Goal: Book appointment/travel/reservation

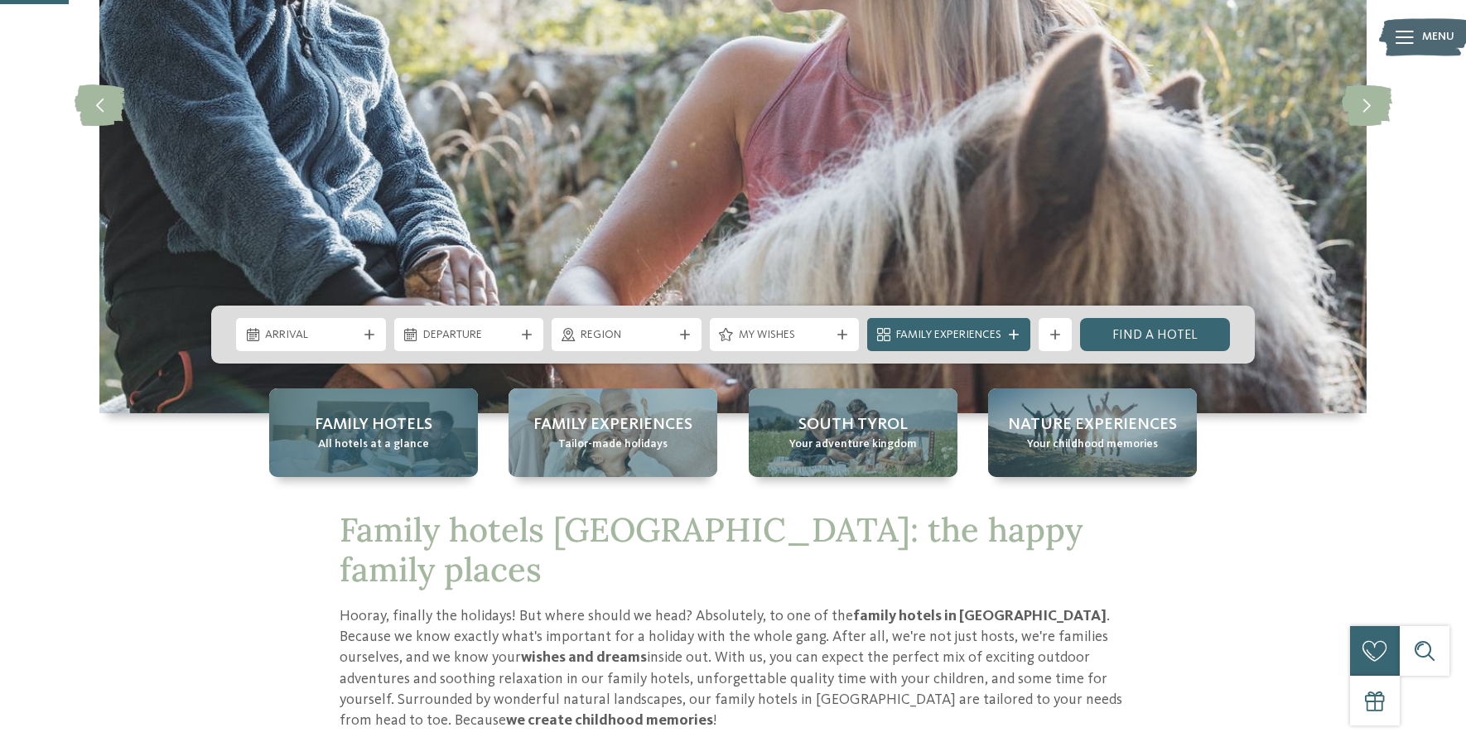
scroll to position [336, 0]
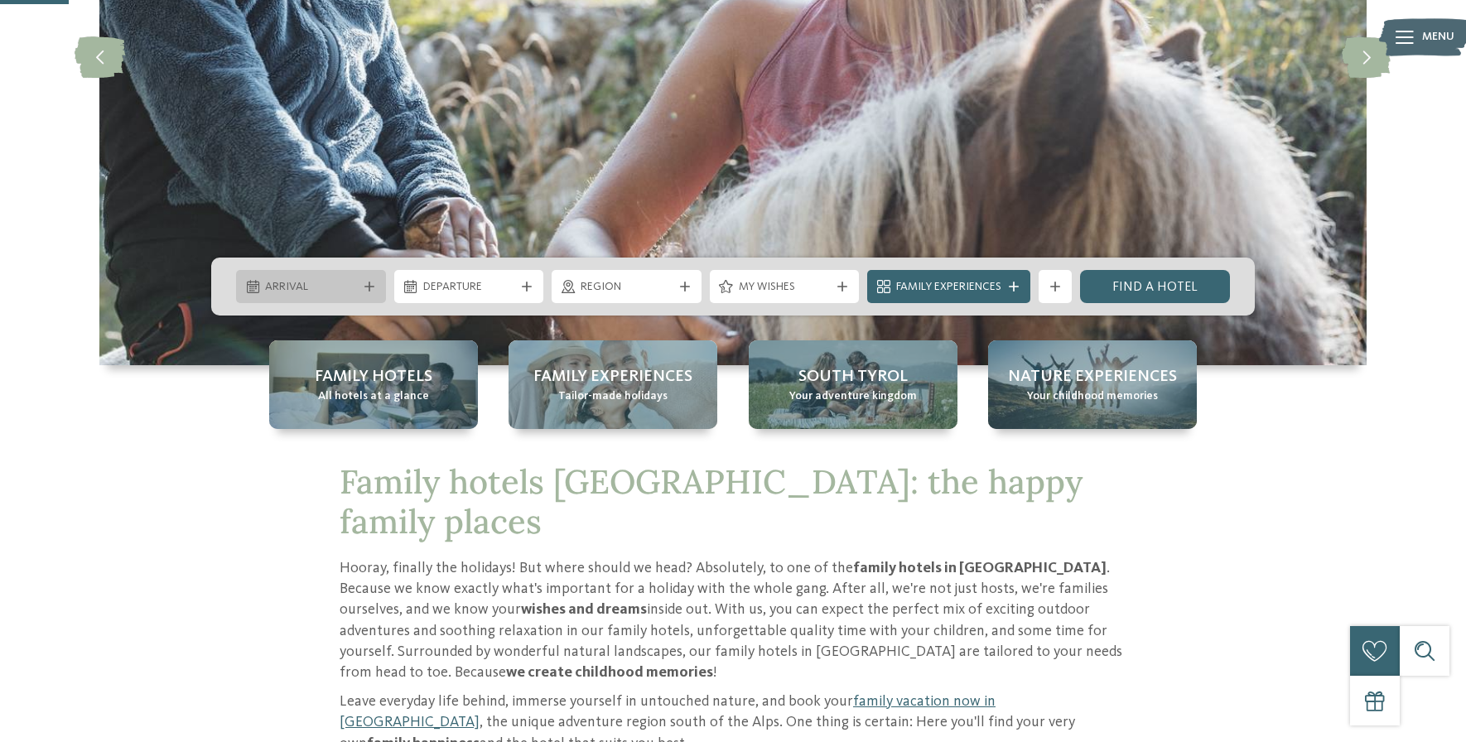
click at [344, 278] on div "Arrival" at bounding box center [311, 287] width 100 height 18
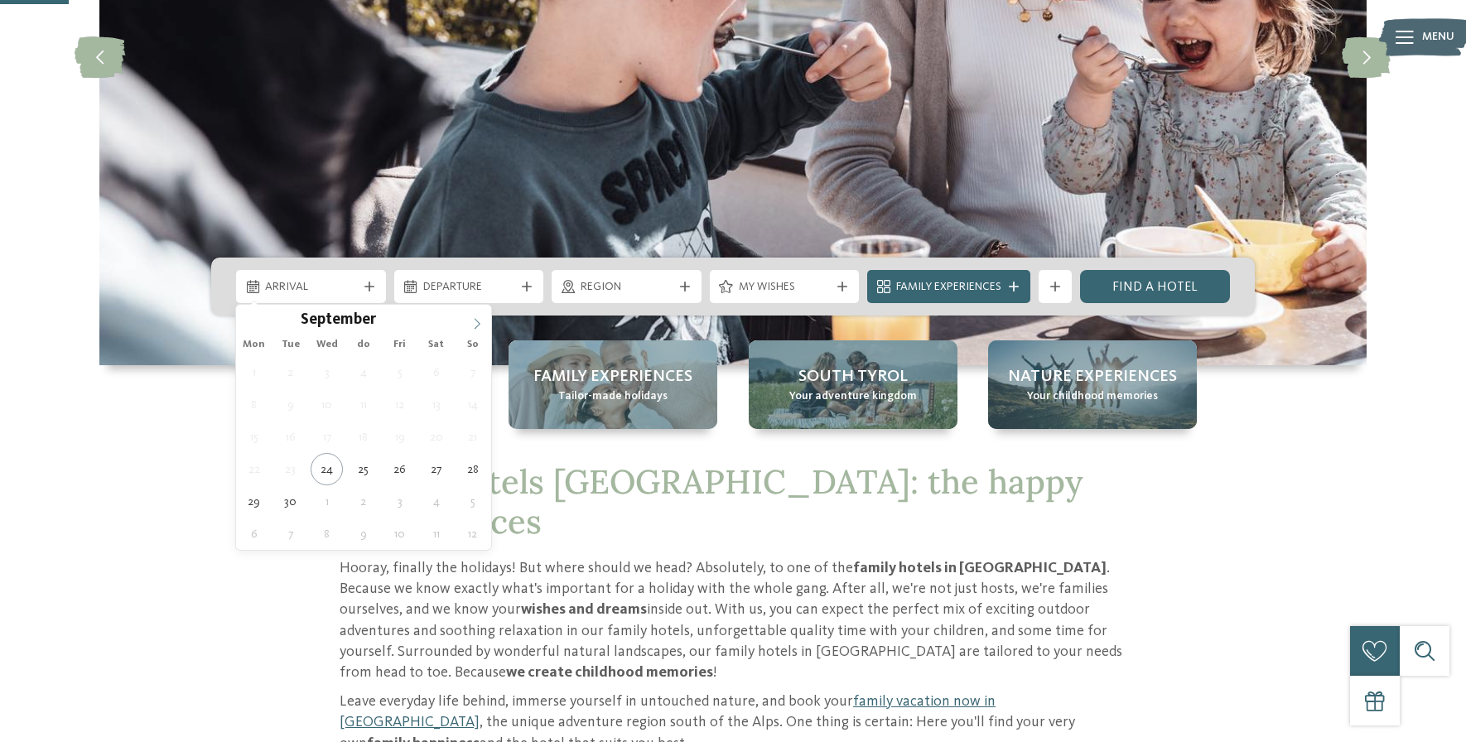
click at [472, 321] on icon at bounding box center [477, 324] width 12 height 12
type div "14.12.2025"
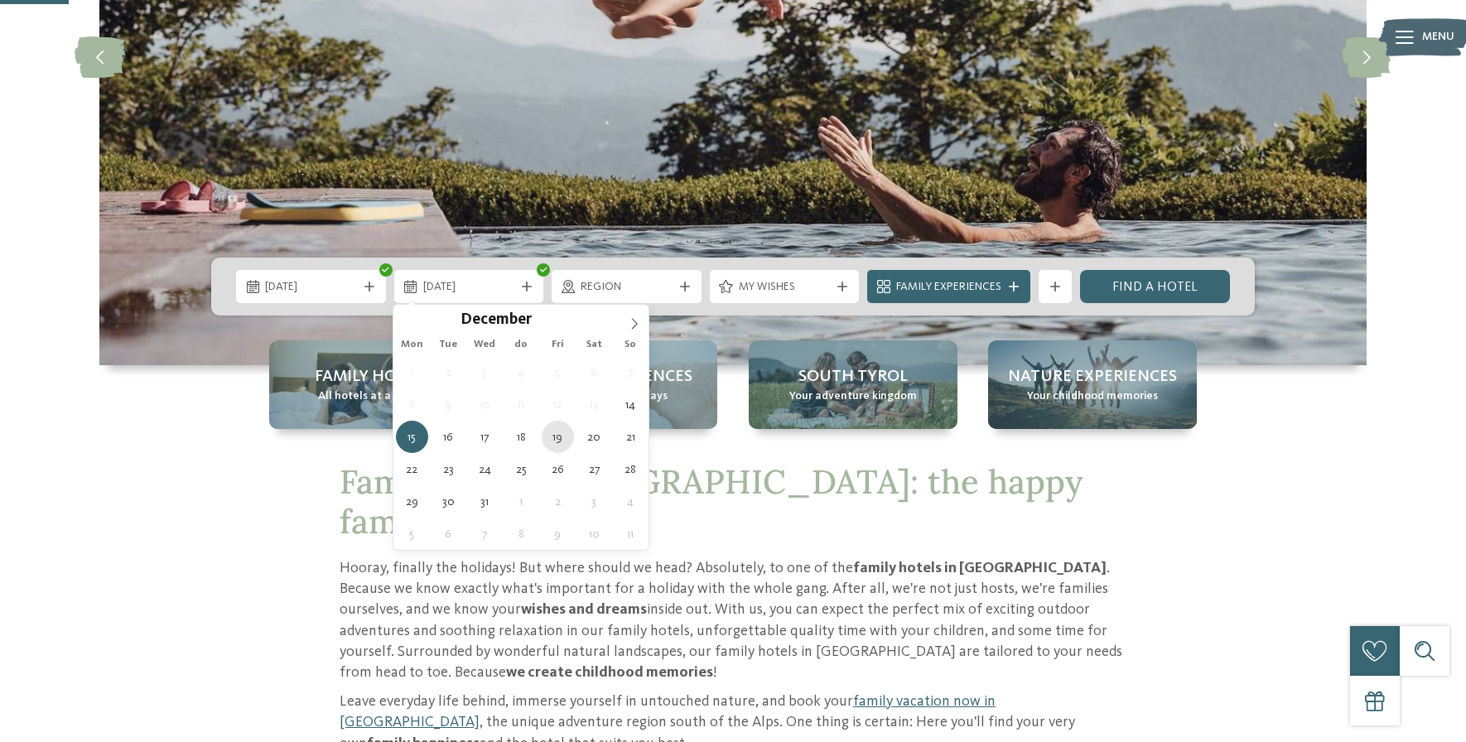
type div "19.12.2025"
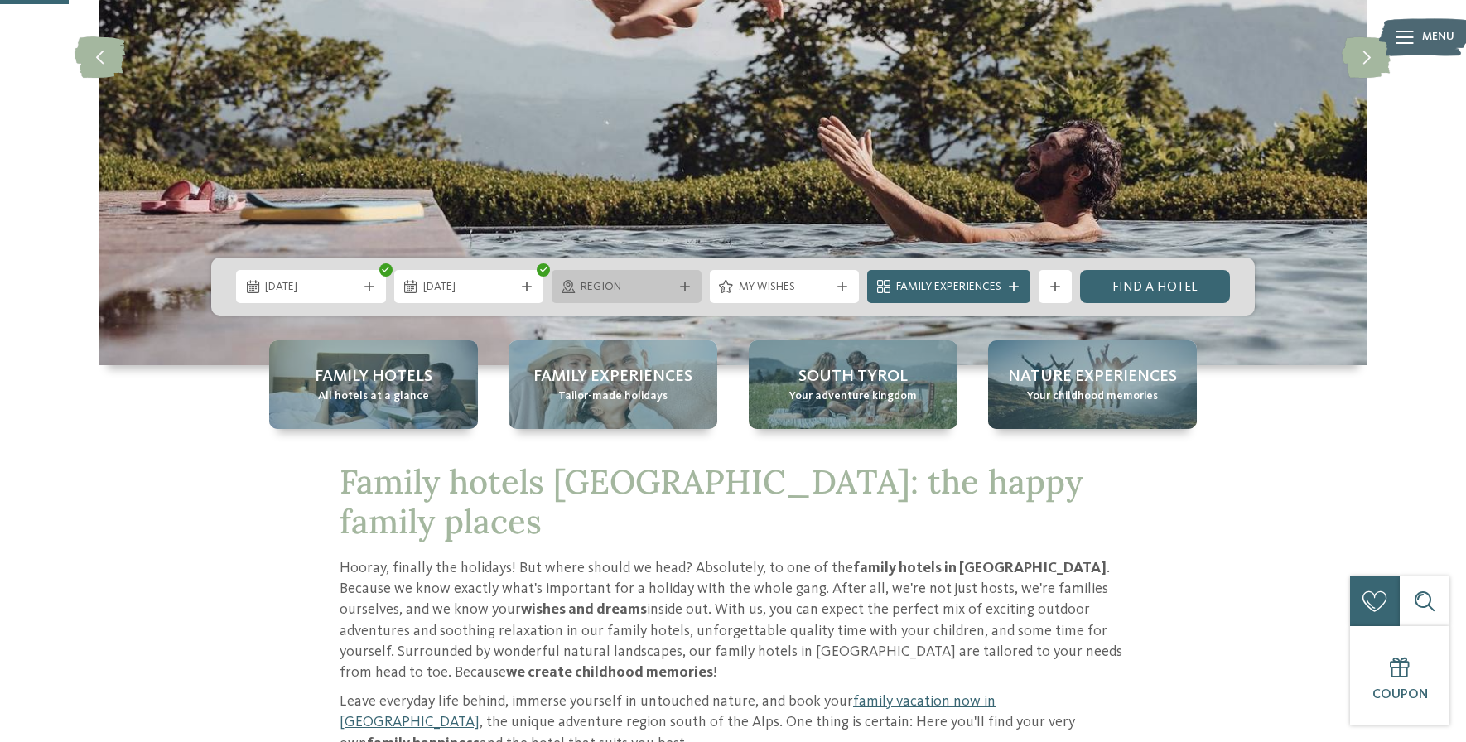
click at [650, 290] on span "region" at bounding box center [627, 287] width 92 height 17
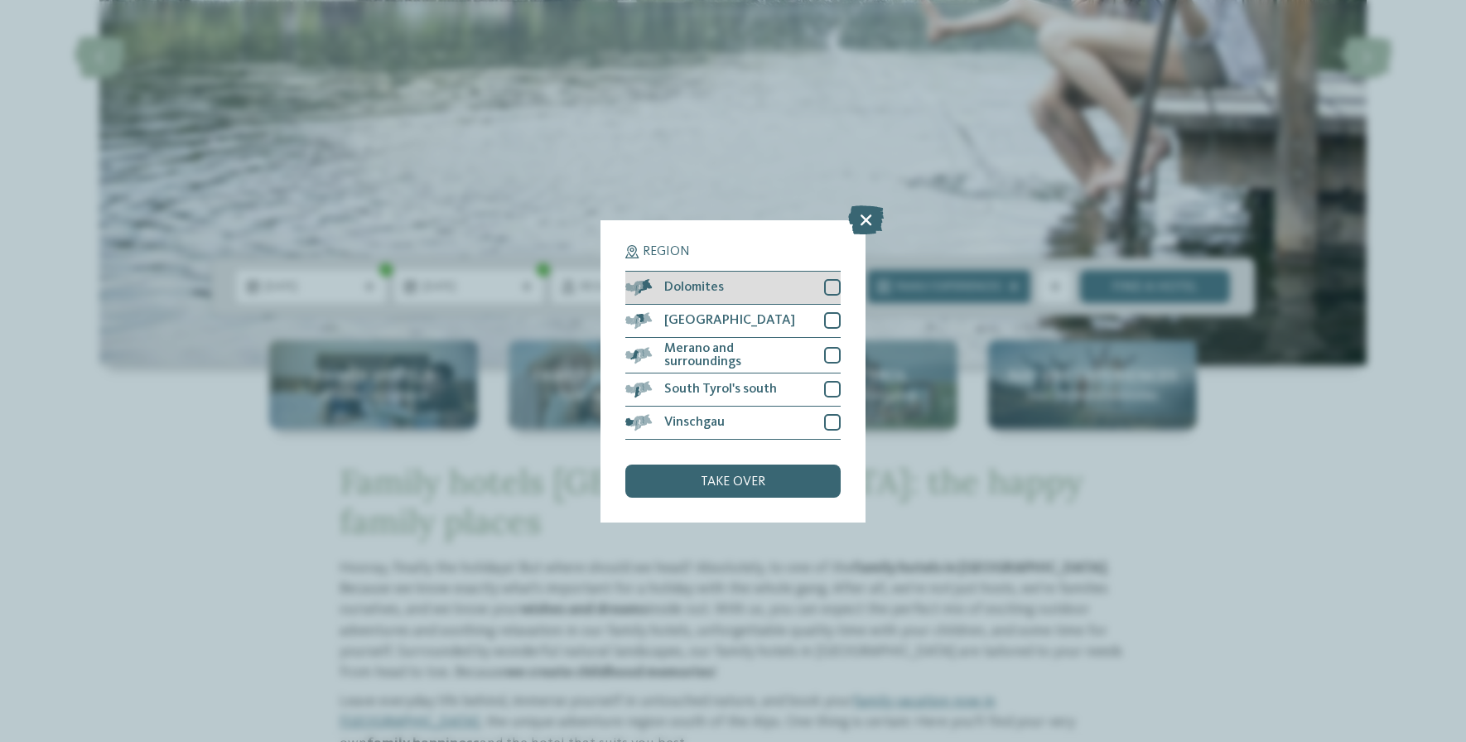
click at [834, 289] on div at bounding box center [832, 287] width 17 height 17
click at [834, 326] on div at bounding box center [832, 320] width 17 height 17
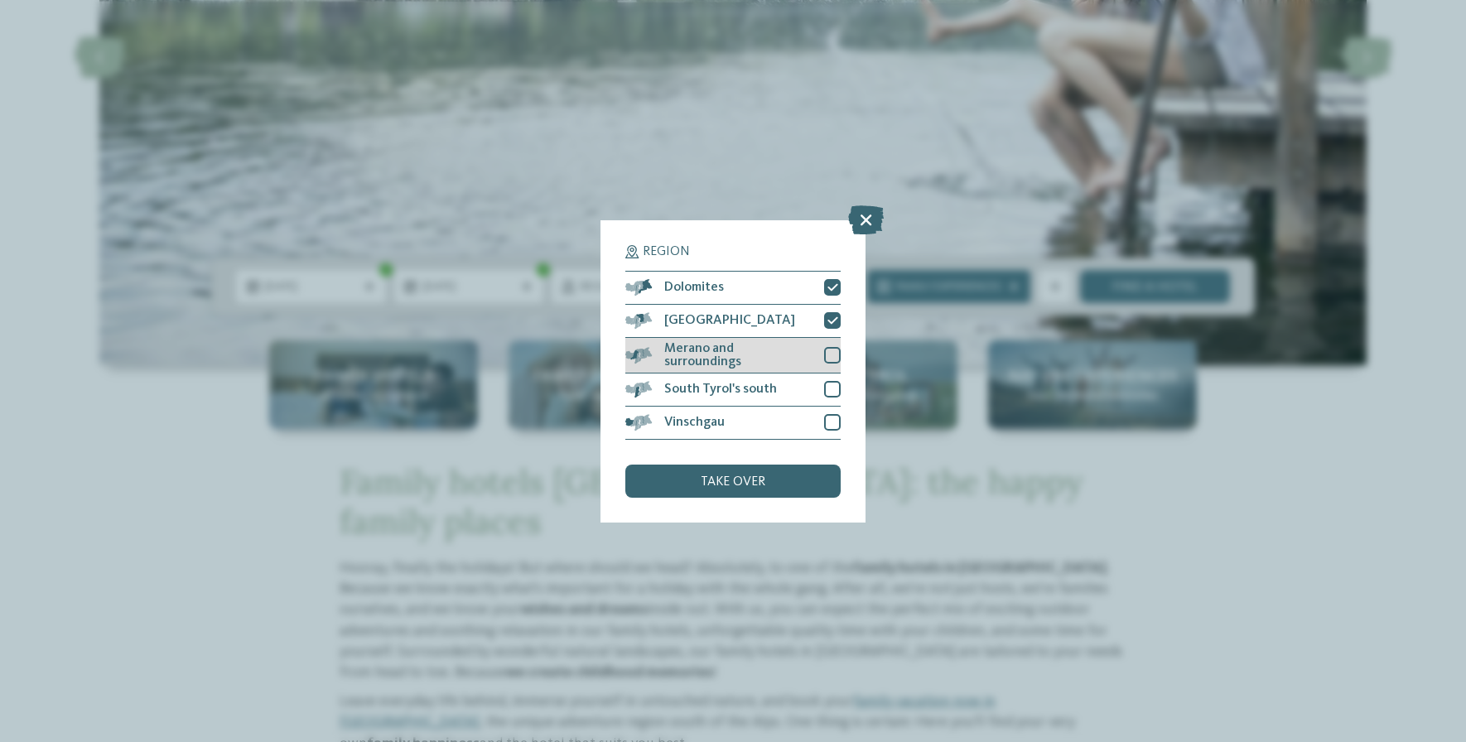
click at [834, 364] on div "Merano and surroundings" at bounding box center [733, 356] width 215 height 36
click at [834, 388] on div at bounding box center [832, 389] width 17 height 17
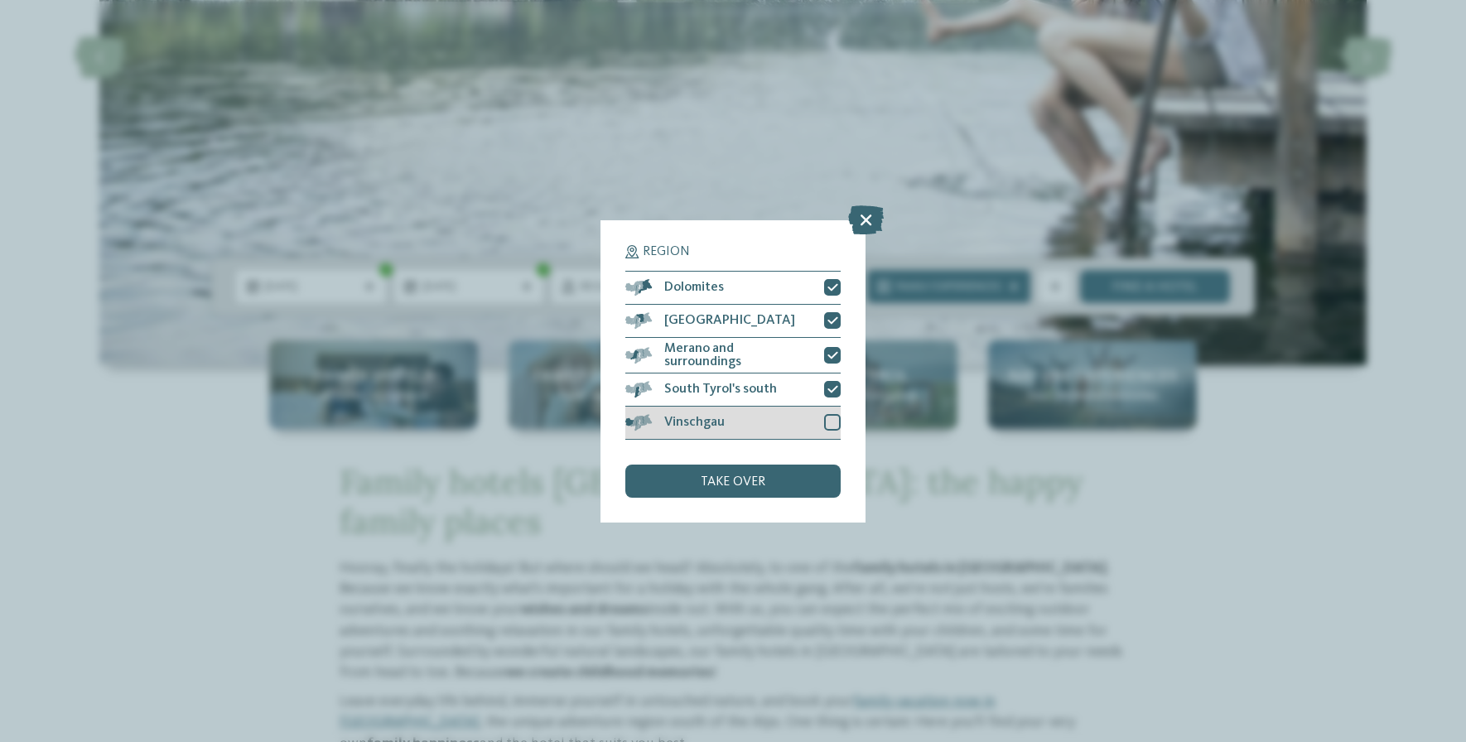
click at [834, 415] on div at bounding box center [832, 422] width 17 height 17
click at [795, 472] on div "take over" at bounding box center [733, 481] width 215 height 33
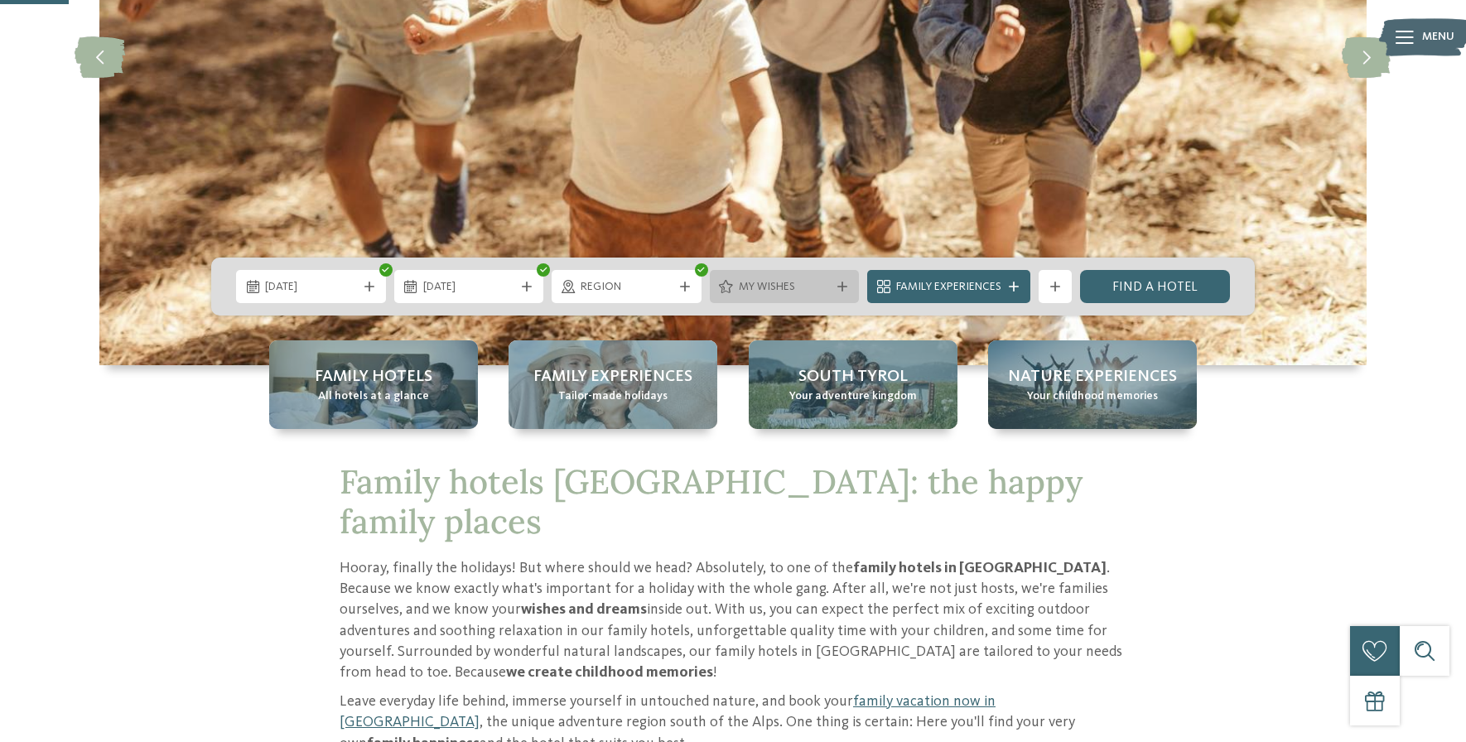
click at [842, 286] on icon at bounding box center [843, 287] width 10 height 10
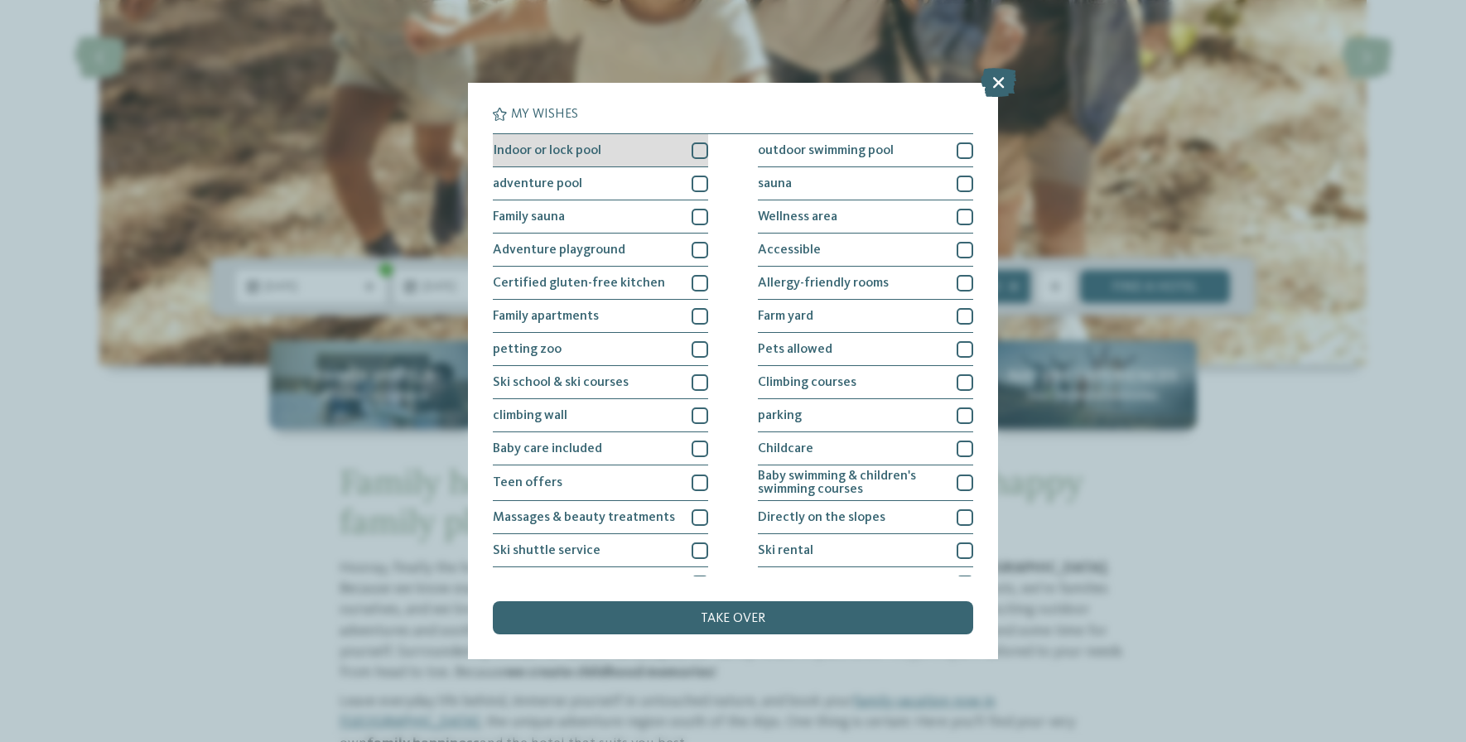
click at [697, 152] on div at bounding box center [700, 151] width 17 height 17
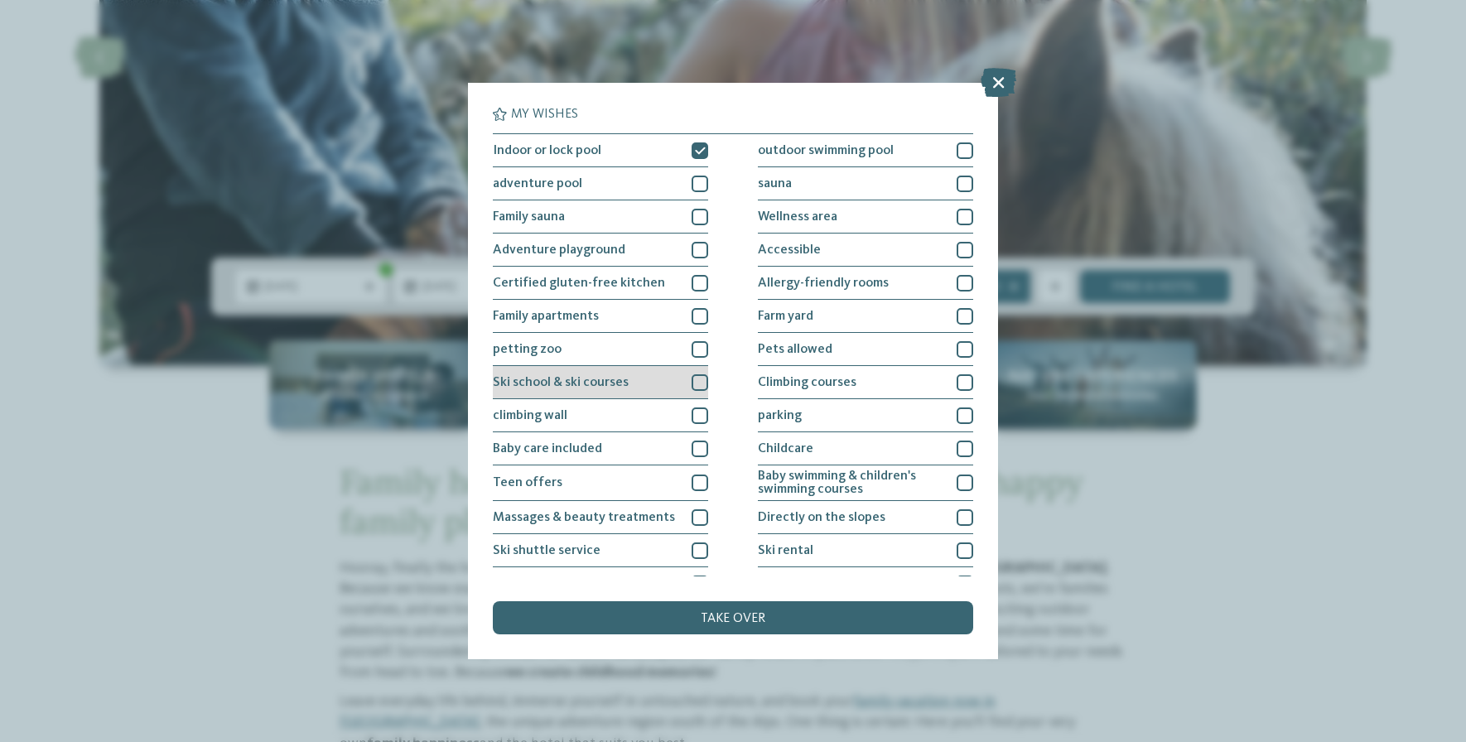
click at [698, 376] on div at bounding box center [700, 382] width 17 height 17
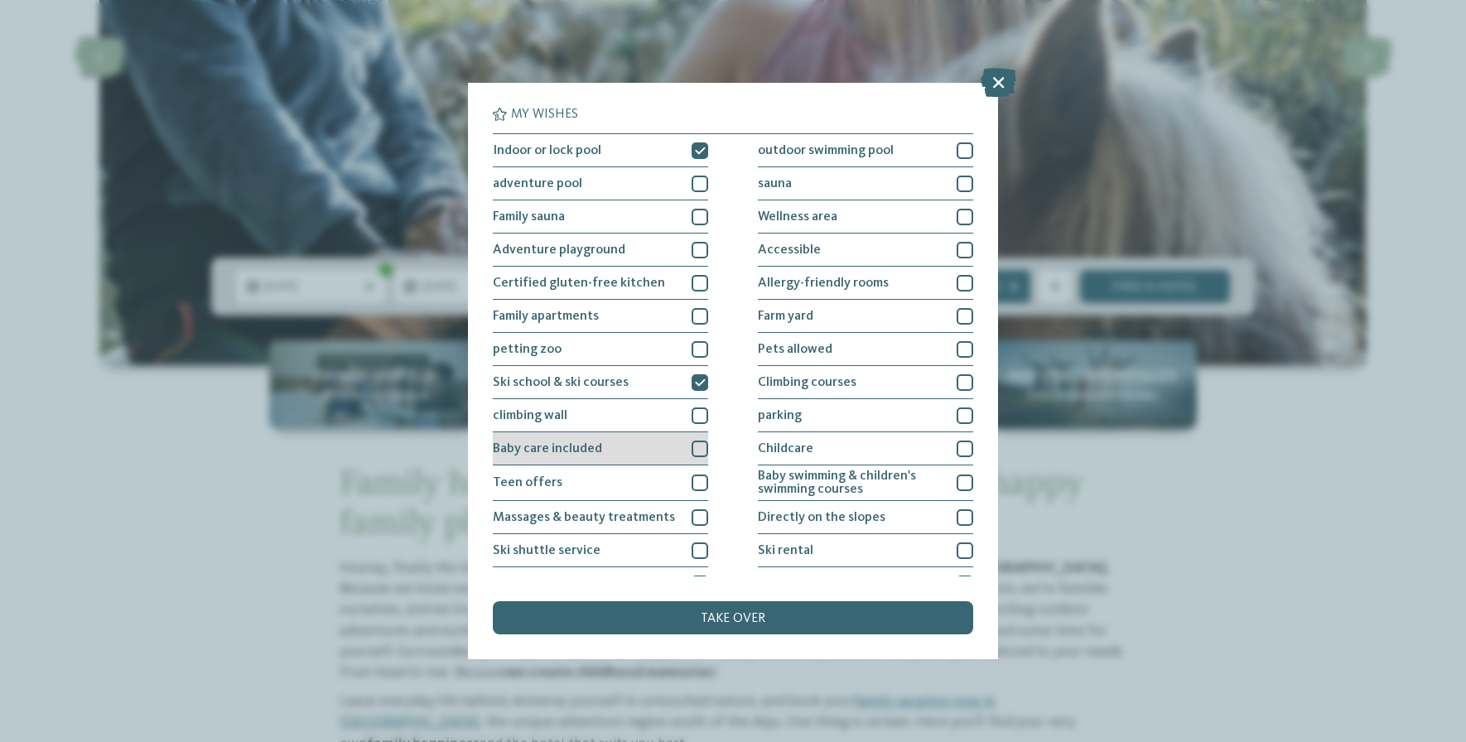
click at [698, 449] on div at bounding box center [700, 449] width 17 height 17
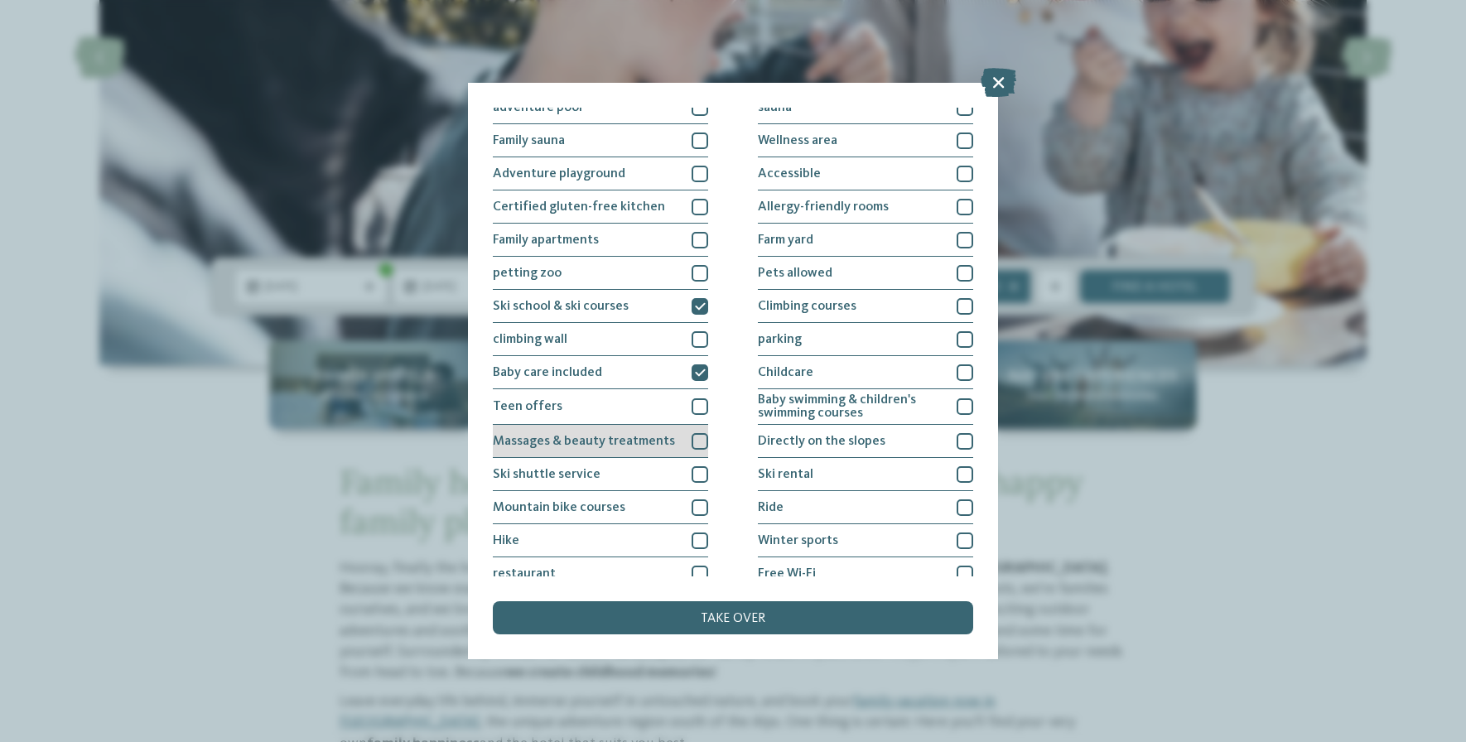
scroll to position [123, 0]
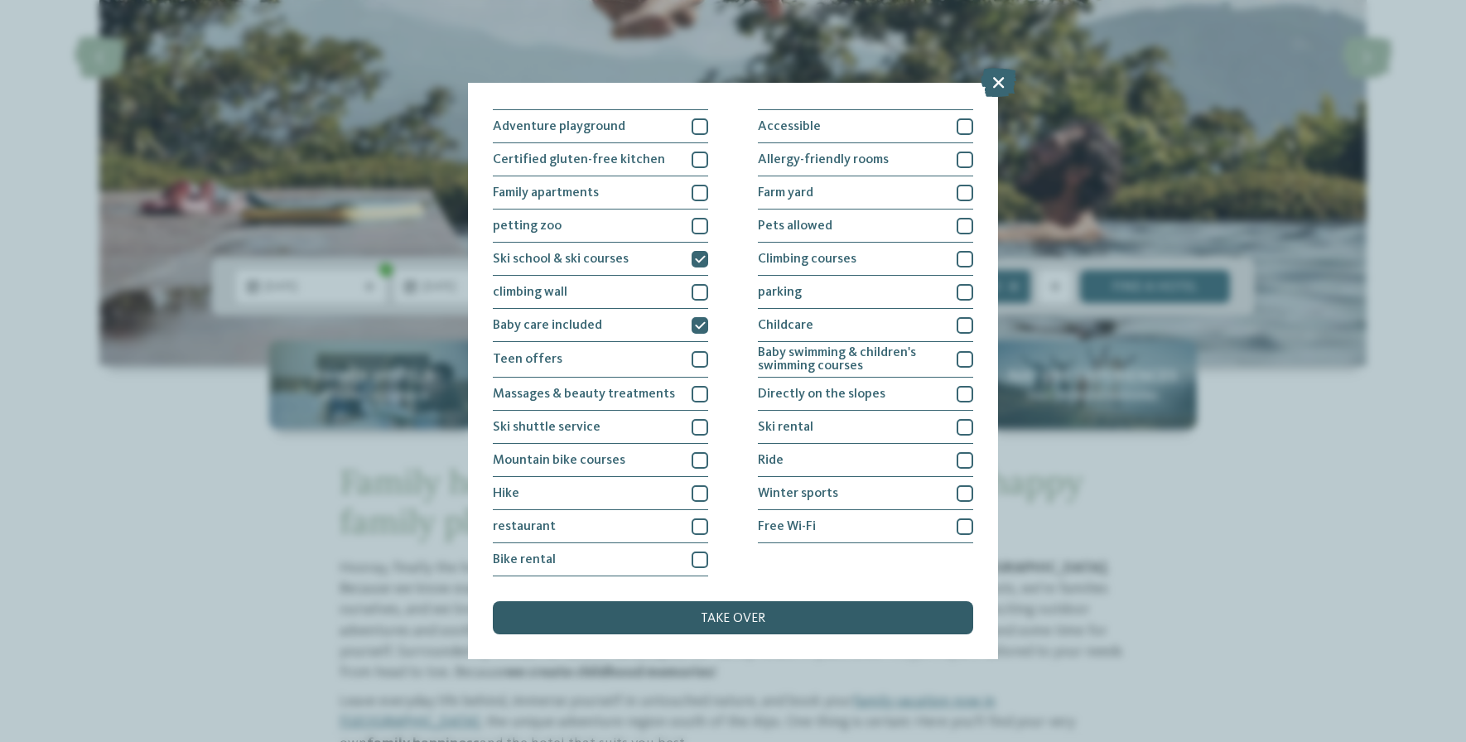
click at [728, 619] on font "take over" at bounding box center [733, 618] width 65 height 13
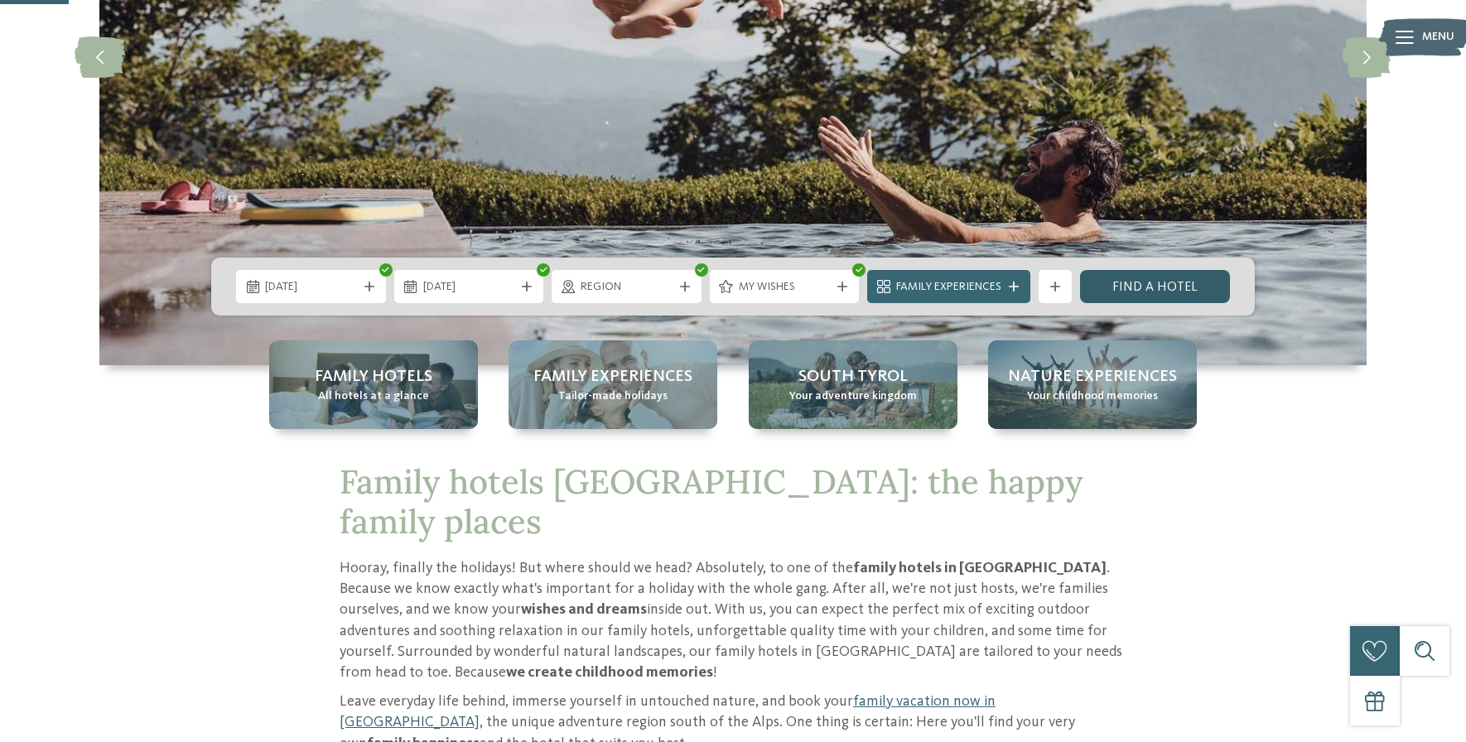
click at [1153, 289] on font "Find a hotel" at bounding box center [1155, 287] width 85 height 13
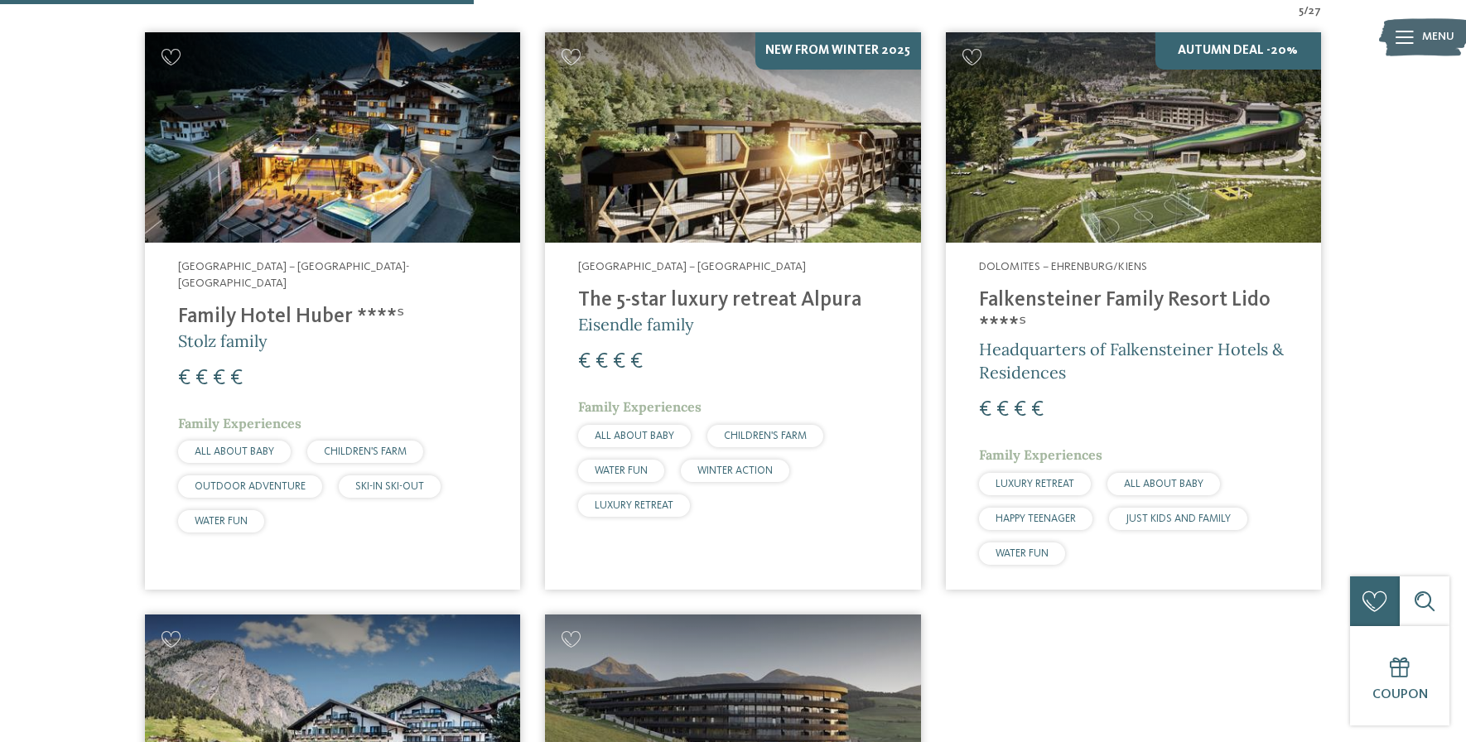
scroll to position [655, 0]
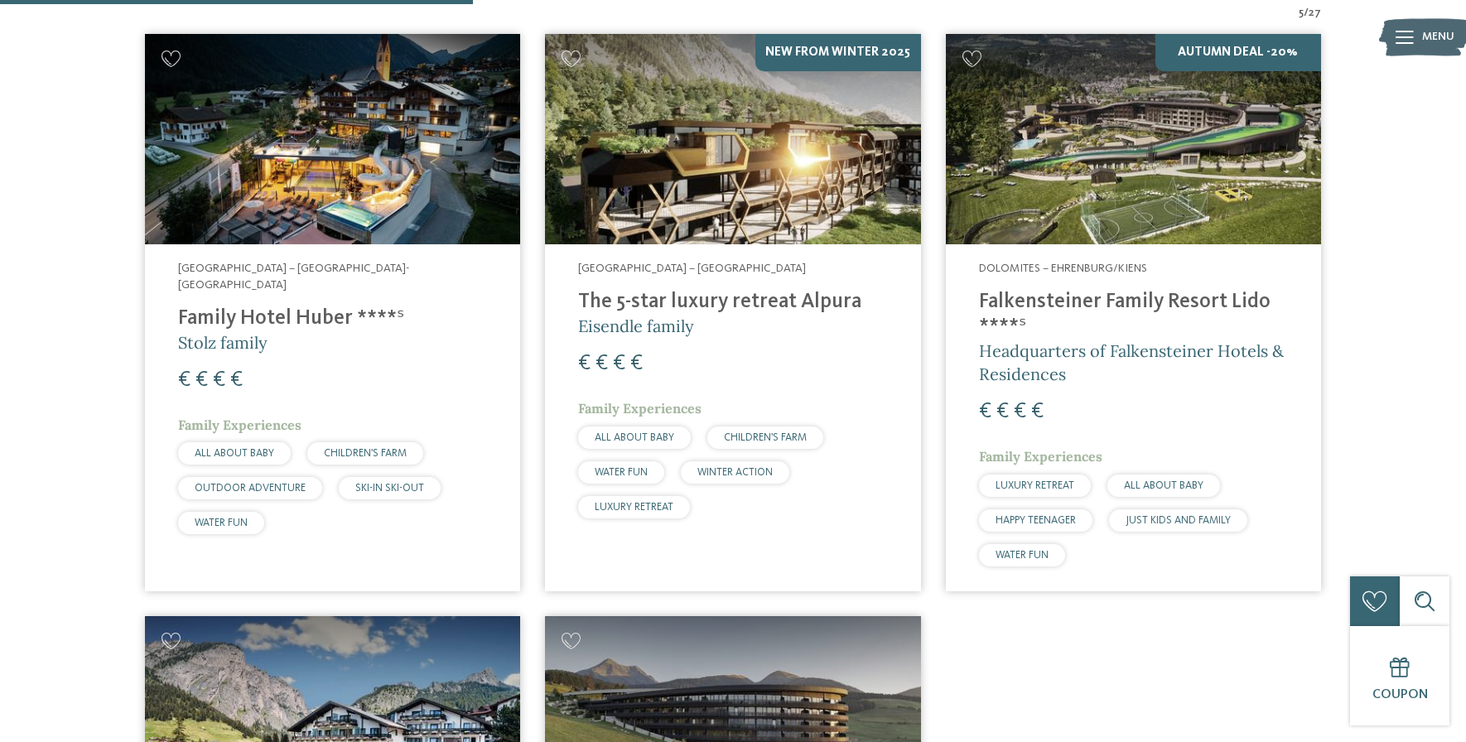
click at [737, 298] on font "The 5-star luxury retreat Alpura" at bounding box center [719, 302] width 283 height 21
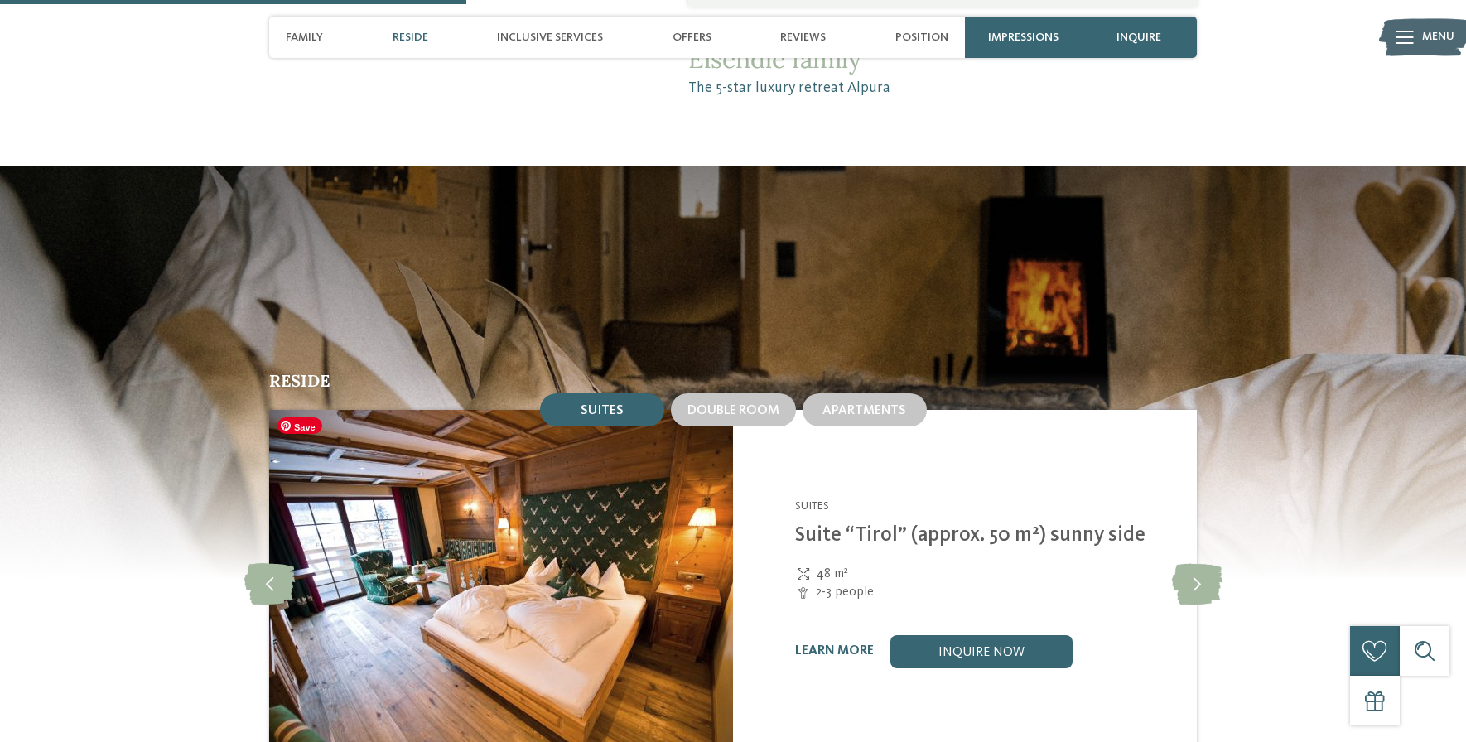
scroll to position [1942, 0]
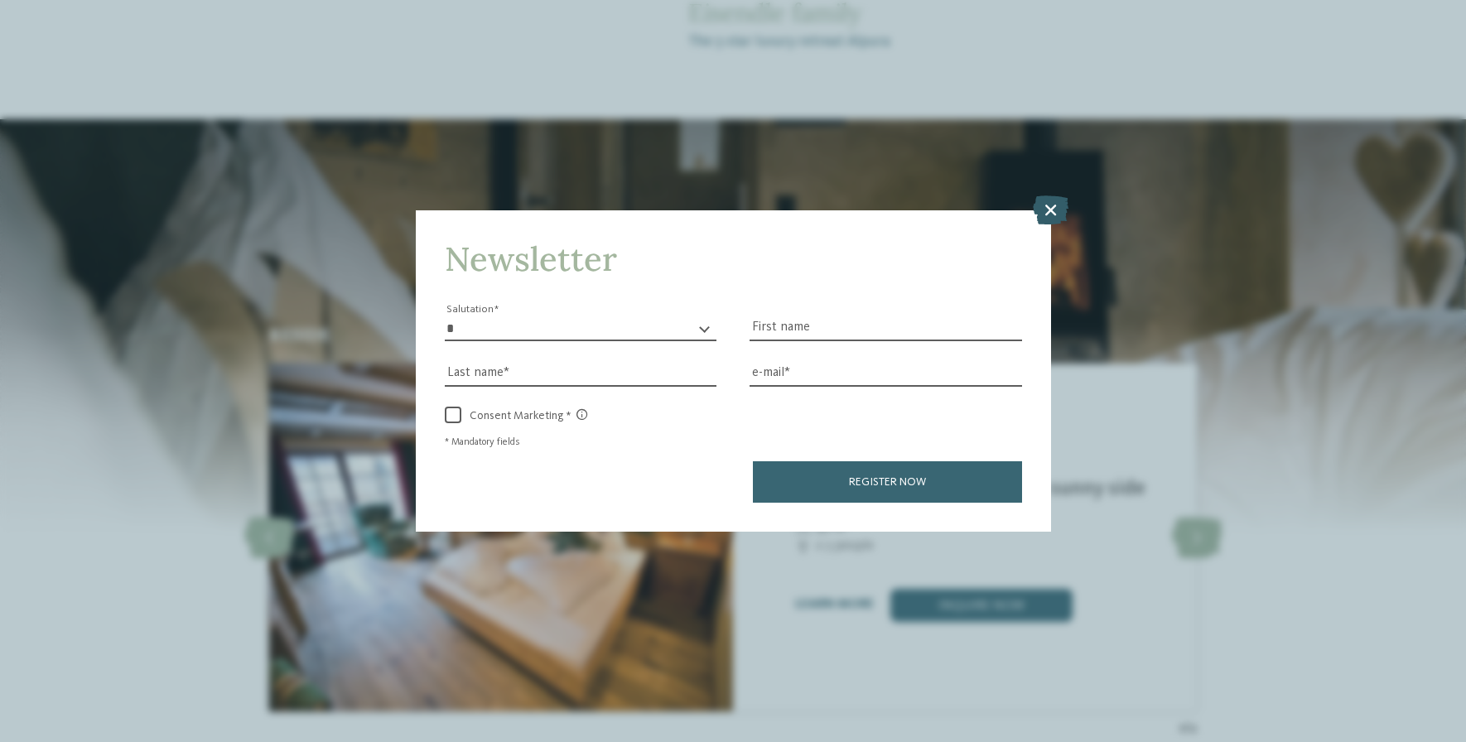
click at [1047, 210] on icon at bounding box center [1051, 209] width 36 height 29
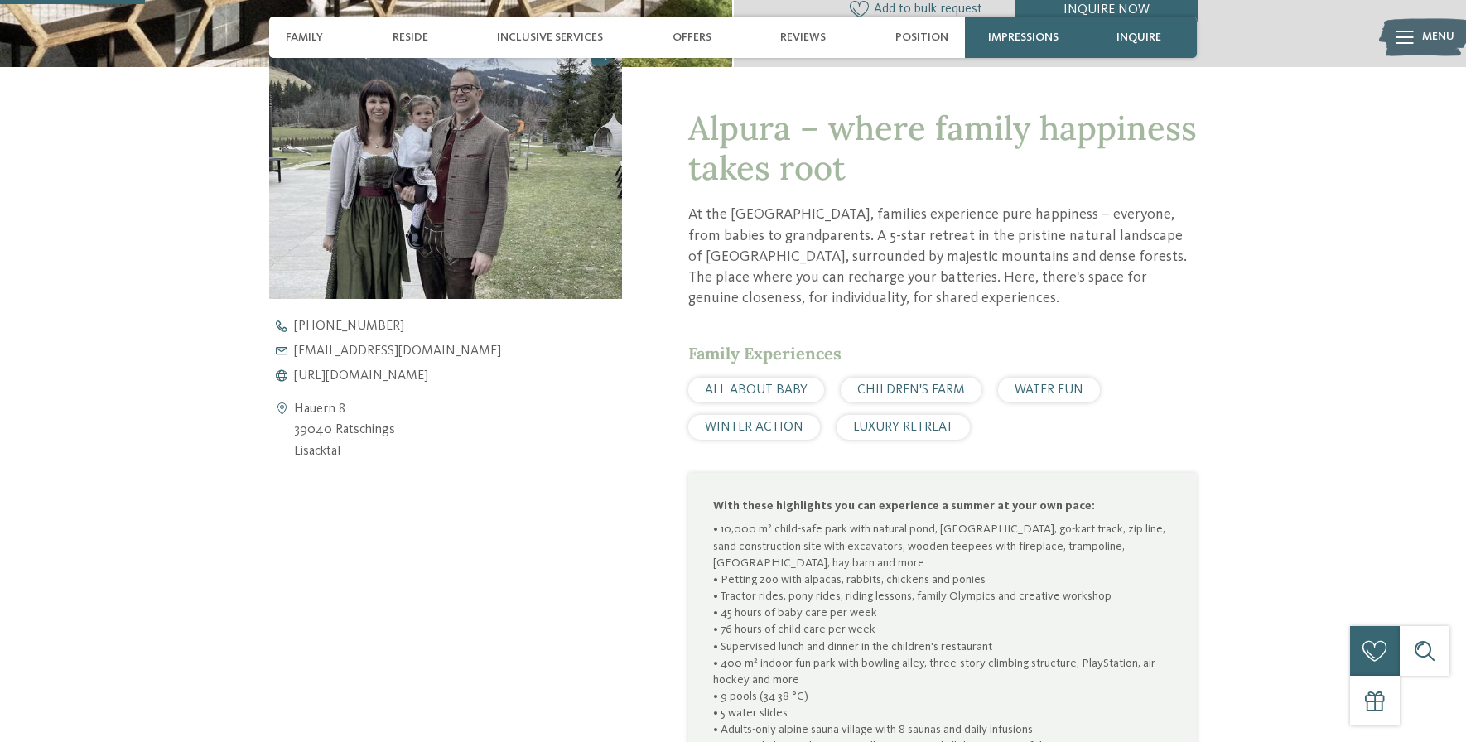
scroll to position [604, 0]
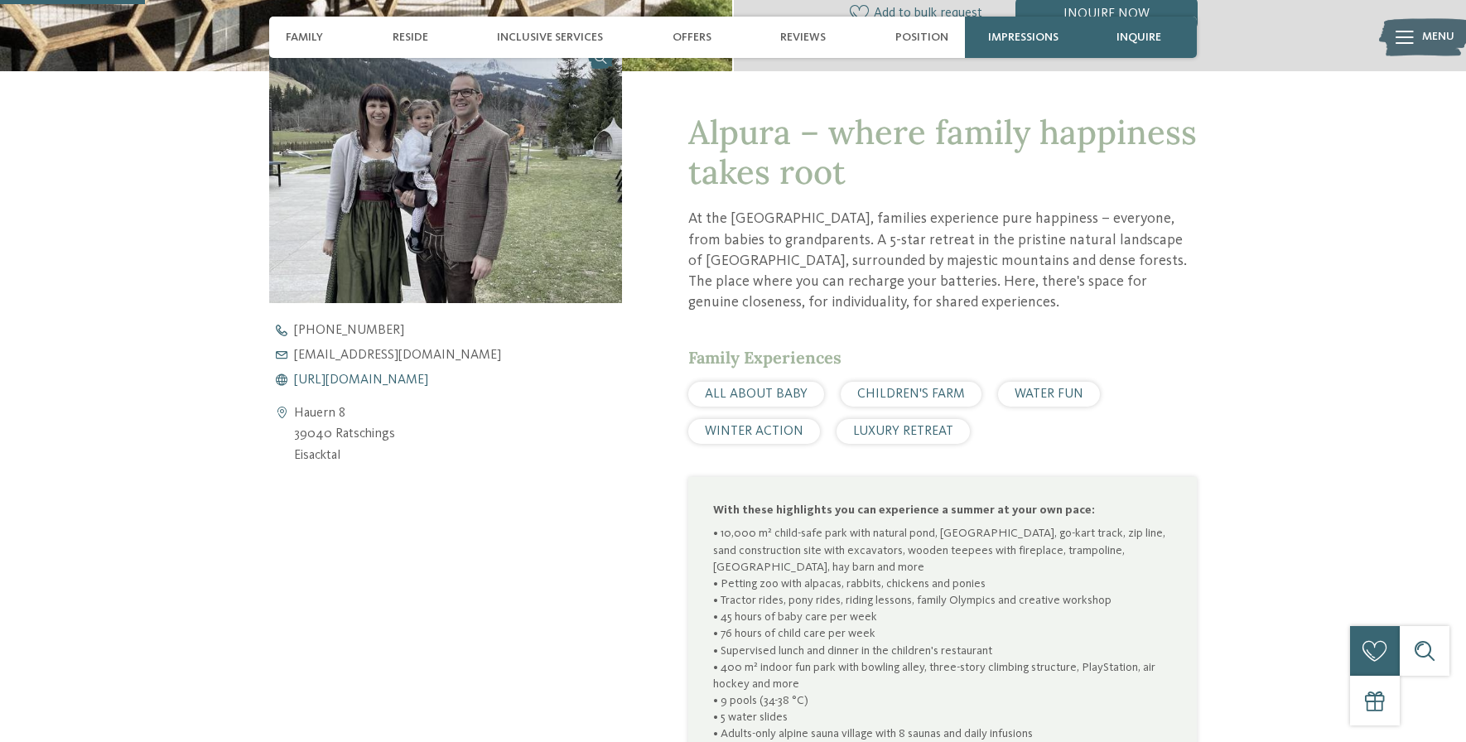
click at [428, 380] on font "https://www.alpura-retreat.com/" at bounding box center [361, 380] width 134 height 13
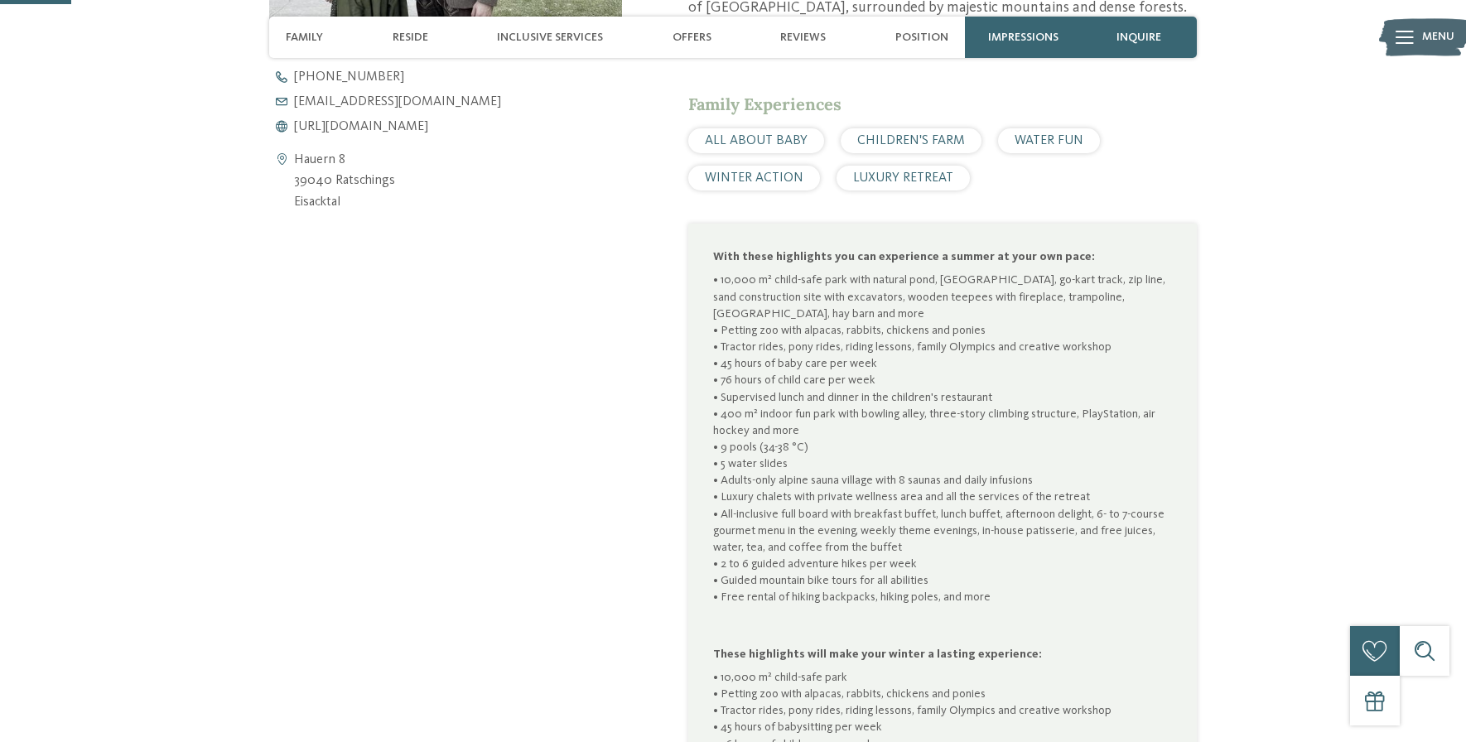
scroll to position [0, 0]
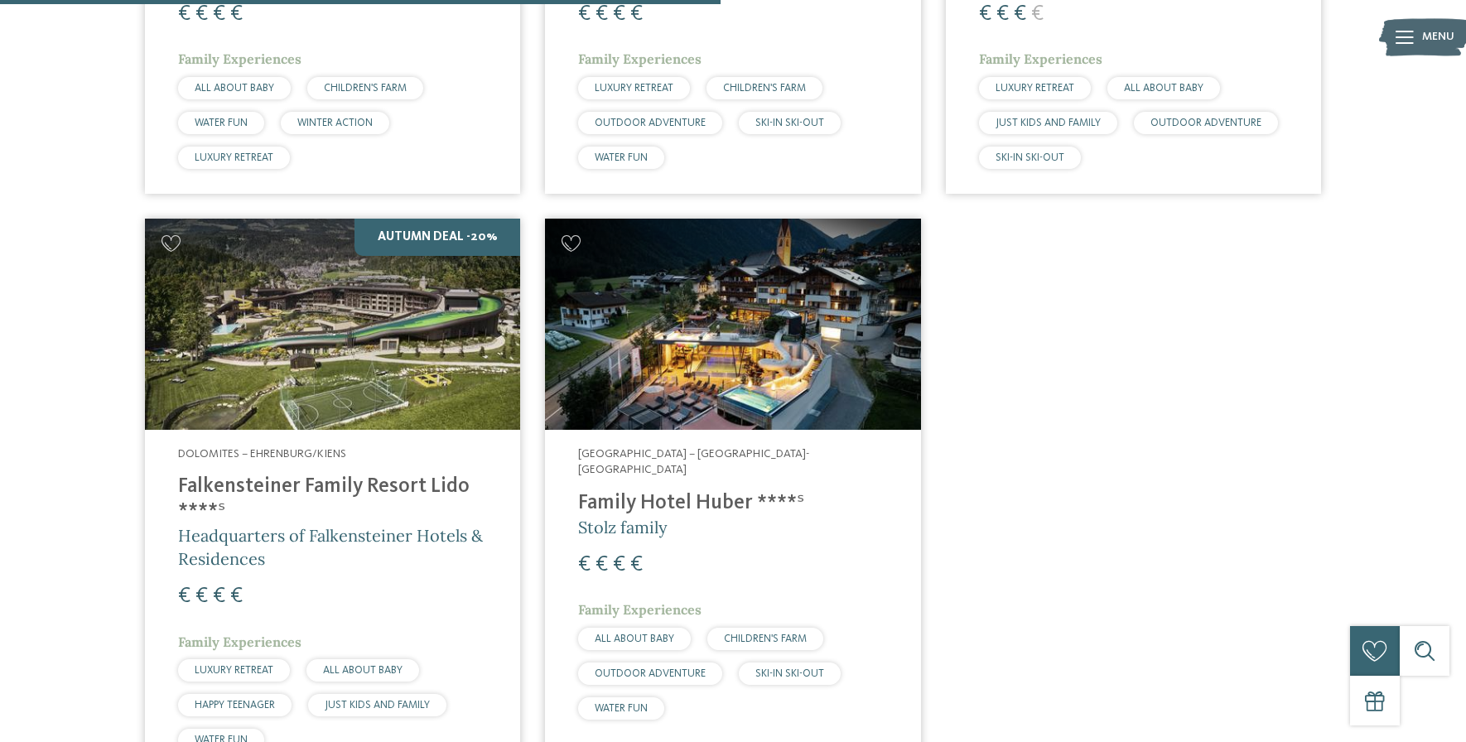
scroll to position [1007, 0]
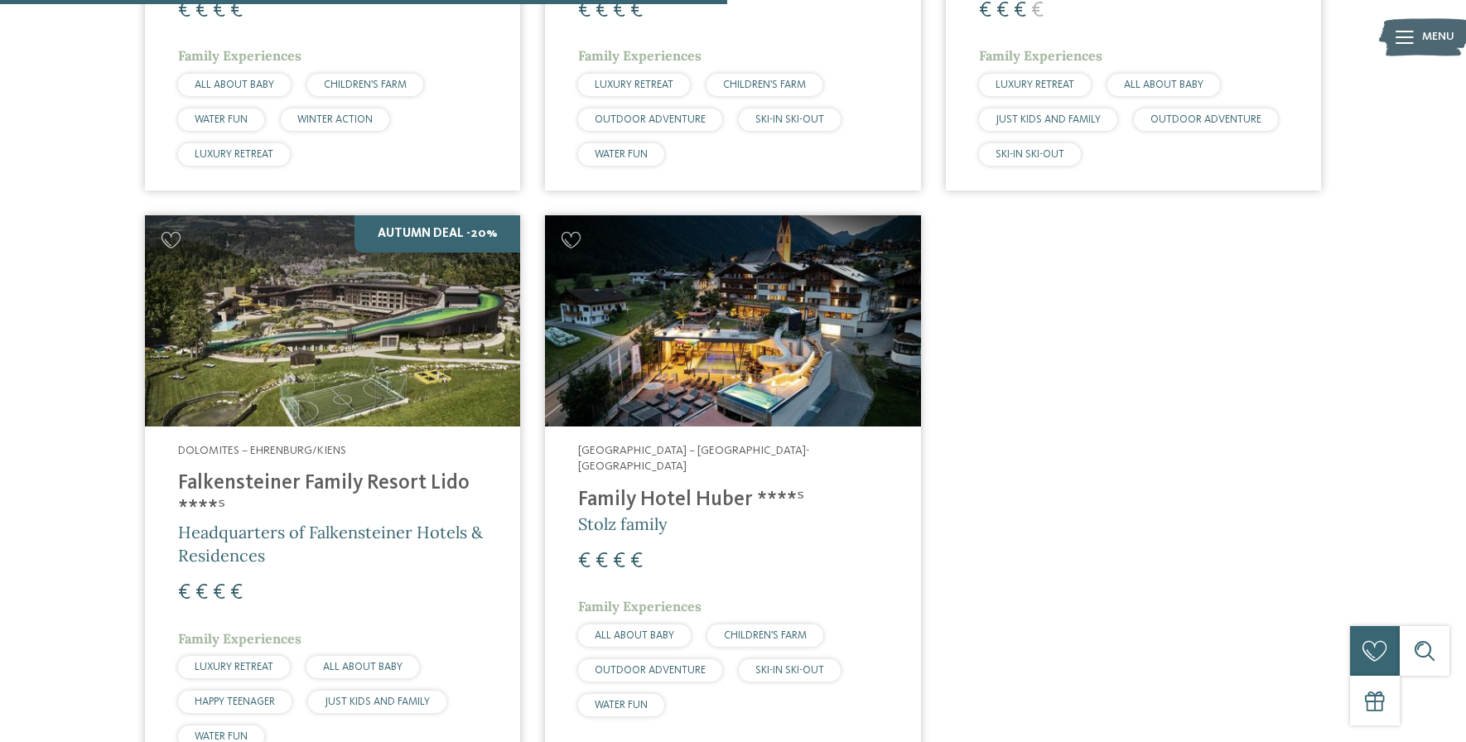
click at [703, 490] on font "Family Hotel Huber ****ˢ" at bounding box center [691, 500] width 226 height 21
